Goal: Task Accomplishment & Management: Use online tool/utility

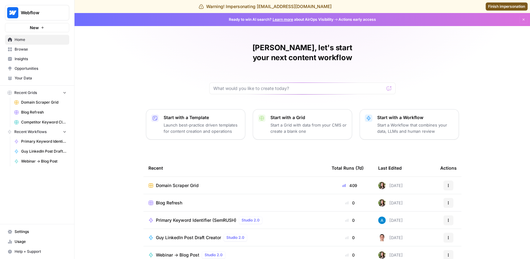
click at [30, 50] on span "Browse" at bounding box center [41, 50] width 52 height 6
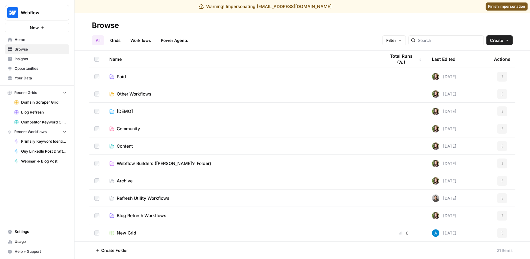
click at [123, 40] on link "Grids" at bounding box center [115, 40] width 18 height 10
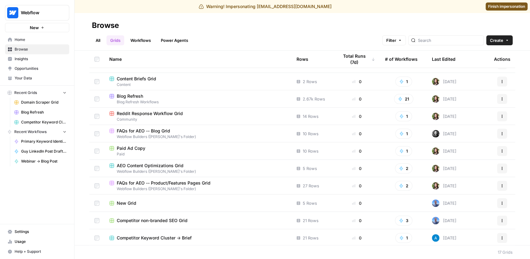
scroll to position [118, 0]
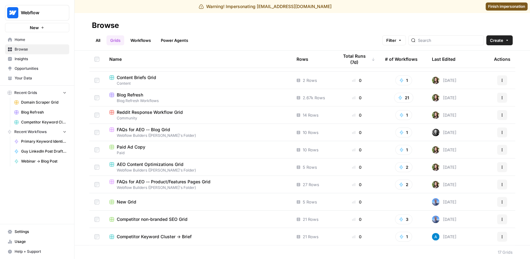
click at [190, 149] on div "Paid Ad Copy" at bounding box center [197, 147] width 177 height 6
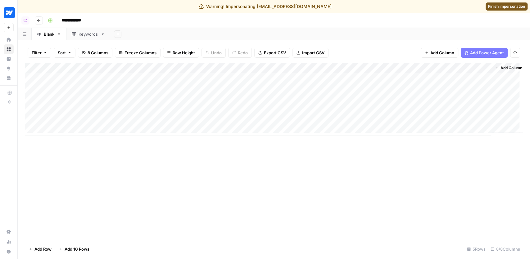
click at [310, 67] on div "Add Column" at bounding box center [273, 99] width 497 height 73
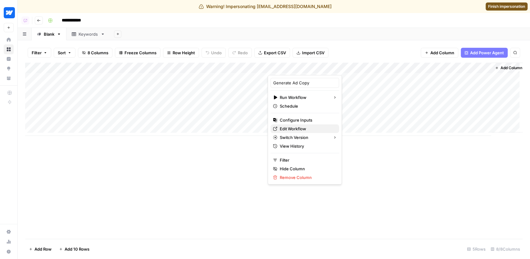
click at [304, 129] on span "Edit Workflow" at bounding box center [307, 129] width 54 height 6
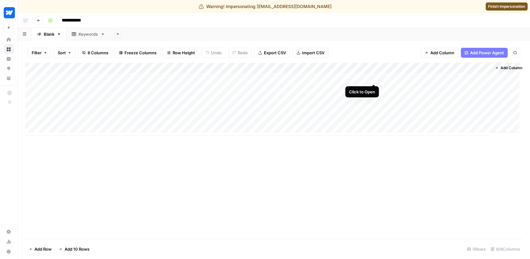
click at [374, 77] on div "Add Column" at bounding box center [273, 99] width 497 height 73
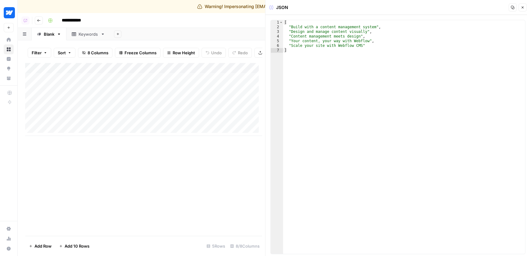
click at [520, 7] on button "Close" at bounding box center [522, 7] width 8 height 8
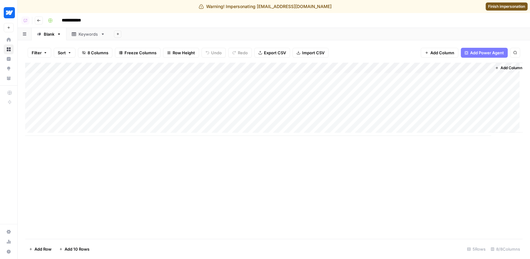
click at [490, 7] on span "Finish impersonation" at bounding box center [506, 7] width 37 height 6
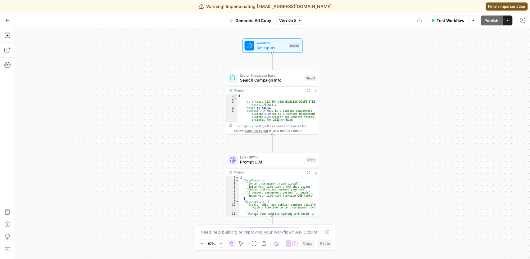
click at [269, 80] on span "Search Campaign Info" at bounding box center [271, 80] width 63 height 6
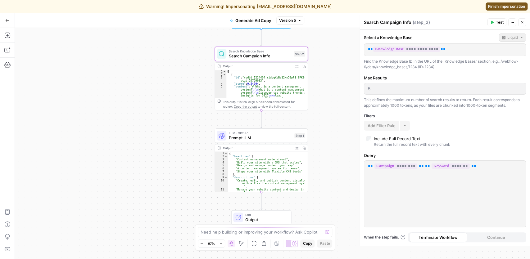
drag, startPoint x: 337, startPoint y: 129, endPoint x: 317, endPoint y: 104, distance: 32.2
click at [325, 104] on div "Workflow Set Inputs Inputs Search Knowledge Base Search Campaign Info Step 2 Ou…" at bounding box center [272, 143] width 515 height 231
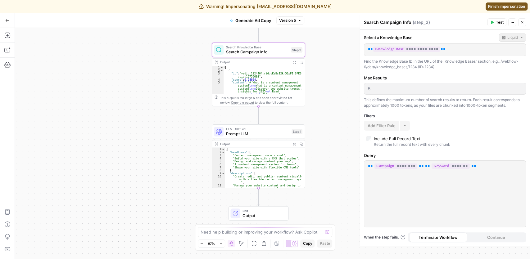
click at [267, 132] on span "Prompt LLM" at bounding box center [257, 134] width 63 height 6
click at [264, 131] on span "Prompt LLM" at bounding box center [256, 133] width 63 height 6
click at [256, 129] on span "LLM · GPT-4.1" at bounding box center [257, 128] width 63 height 5
click at [230, 130] on span "Prompt LLM" at bounding box center [256, 133] width 63 height 6
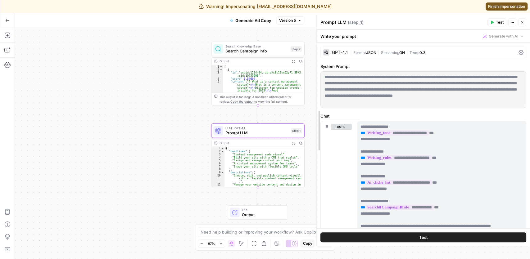
drag, startPoint x: 360, startPoint y: 90, endPoint x: 315, endPoint y: 91, distance: 45.6
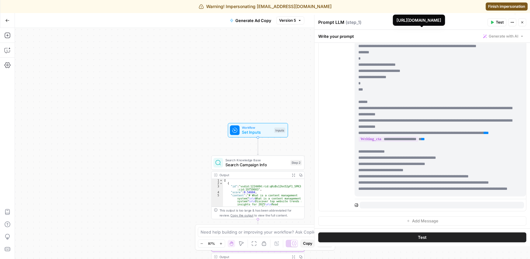
scroll to position [112, 0]
